Goal: Information Seeking & Learning: Learn about a topic

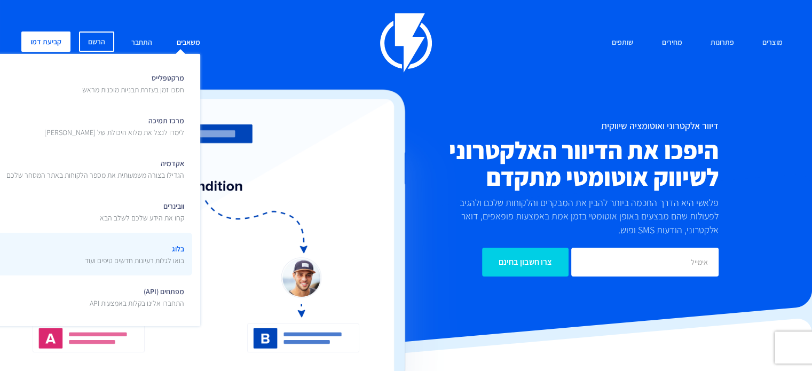
click at [149, 249] on span "בלוג בואו לגלות רעיונות חדשים טיפים ועוד" at bounding box center [134, 253] width 99 height 25
click at [150, 252] on span "בלוג בואו לגלות רעיונות חדשים טיפים ועוד" at bounding box center [134, 253] width 99 height 25
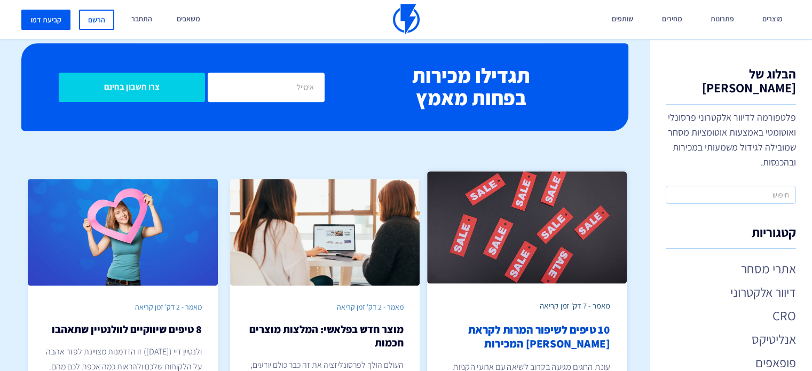
scroll to position [854, 0]
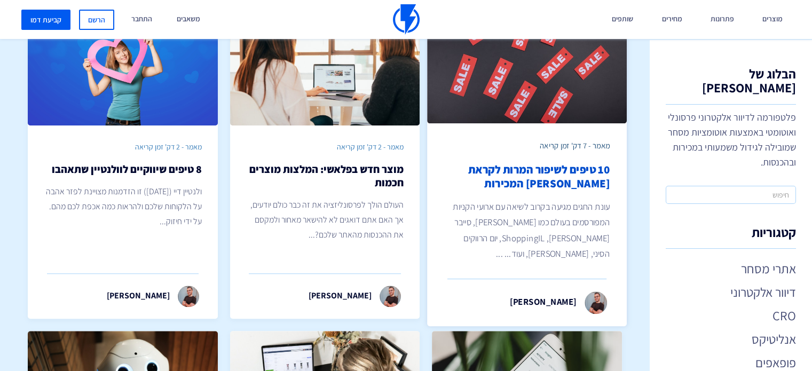
click at [589, 163] on h2 "10 טיפים לשיפור המרות לקראת [PERSON_NAME] המכירות" at bounding box center [527, 177] width 166 height 28
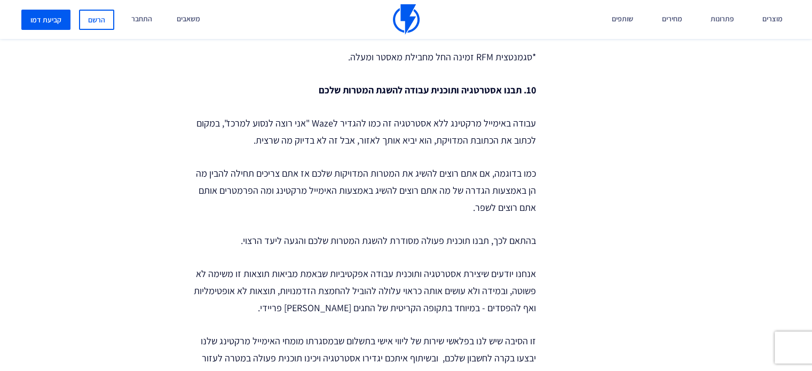
scroll to position [3095, 0]
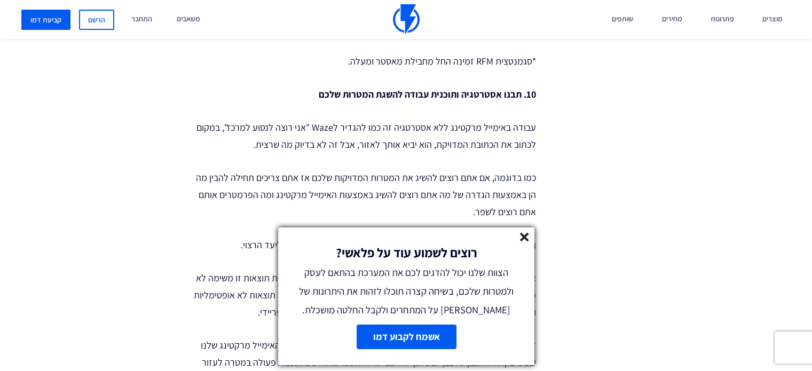
click at [526, 239] on line at bounding box center [523, 236] width 7 height 7
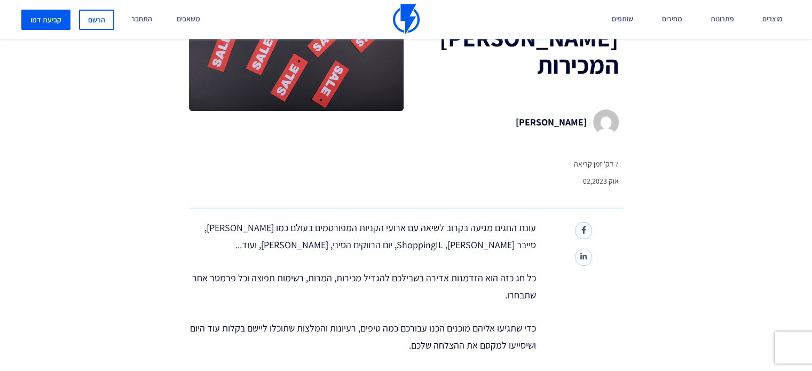
scroll to position [0, 0]
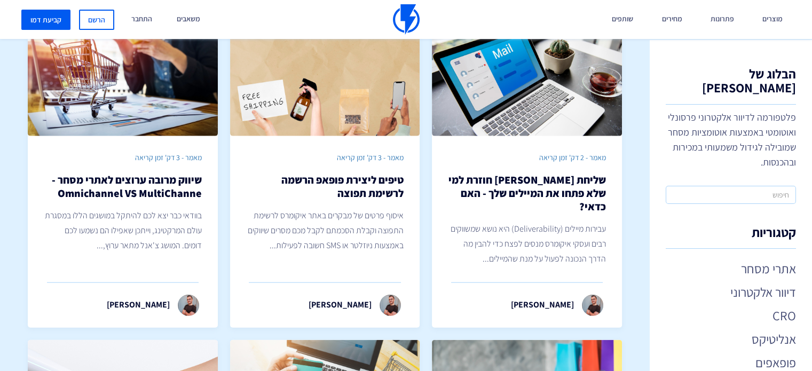
scroll to position [2402, 0]
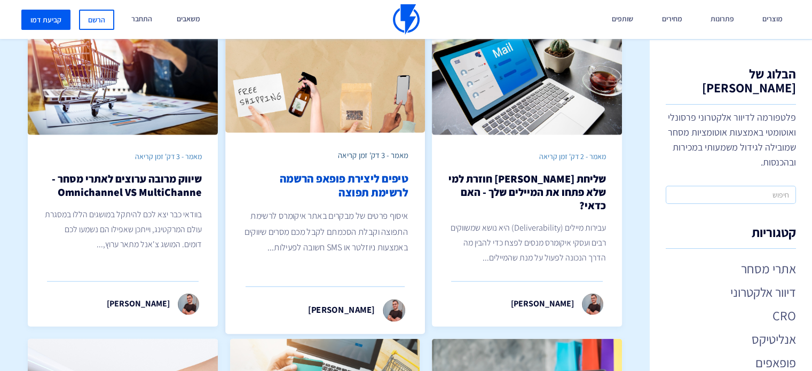
drag, startPoint x: 368, startPoint y: 162, endPoint x: 361, endPoint y: 164, distance: 7.6
click at [368, 172] on h2 "טיפים ליצירת פופאפ הרשמה לרשימת תפוצה" at bounding box center [325, 186] width 166 height 28
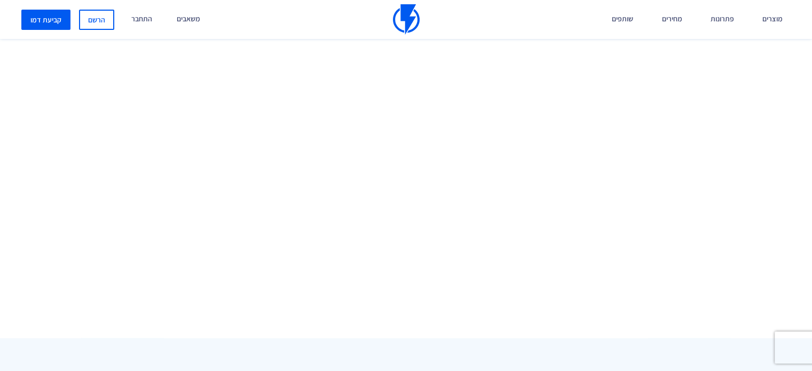
scroll to position [1868, 0]
